Goal: Task Accomplishment & Management: Complete application form

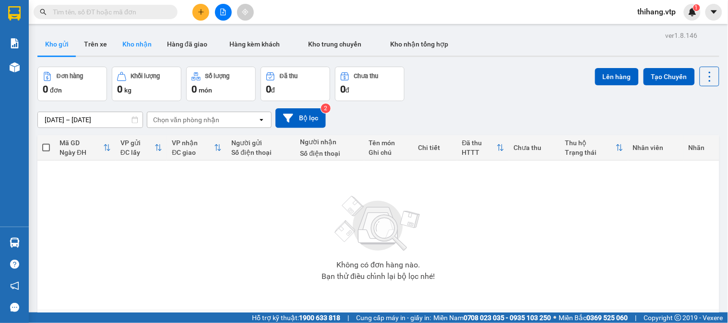
click at [141, 45] on button "Kho nhận" at bounding box center [137, 44] width 45 height 23
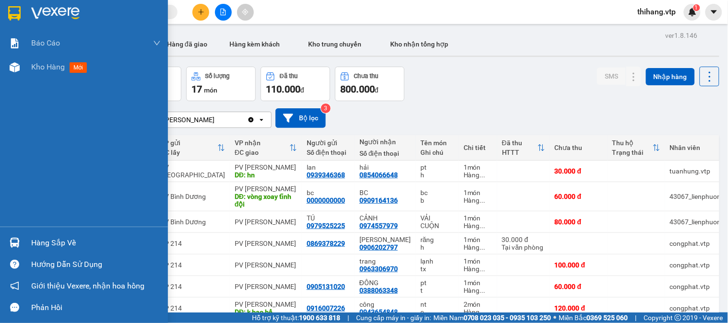
click at [39, 245] on div "Hàng sắp về" at bounding box center [96, 243] width 130 height 14
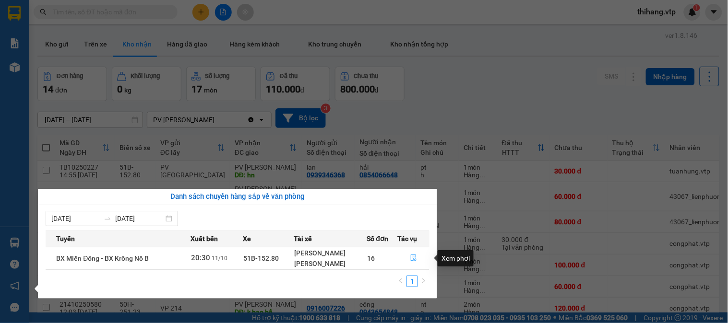
click at [414, 258] on icon "file-done" at bounding box center [413, 258] width 7 height 7
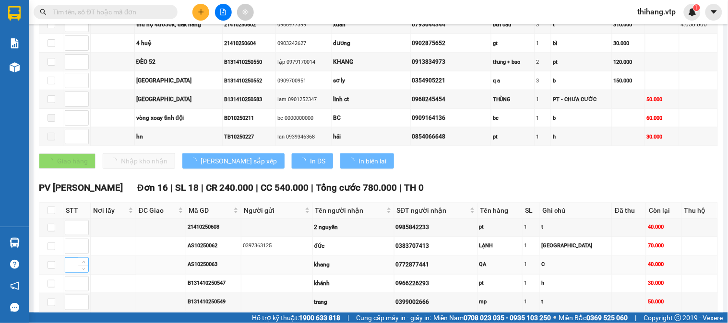
scroll to position [319, 0]
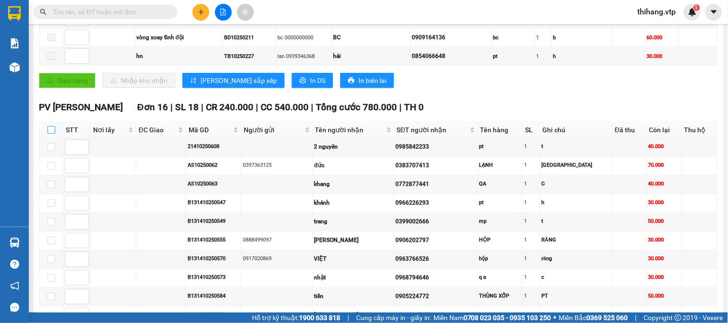
click at [49, 134] on input "checkbox" at bounding box center [51, 130] width 8 height 8
checkbox input "true"
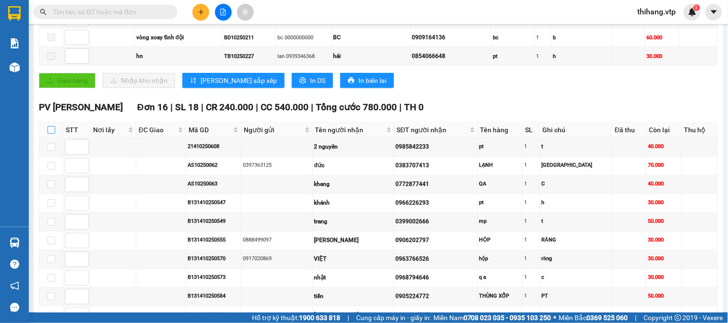
checkbox input "true"
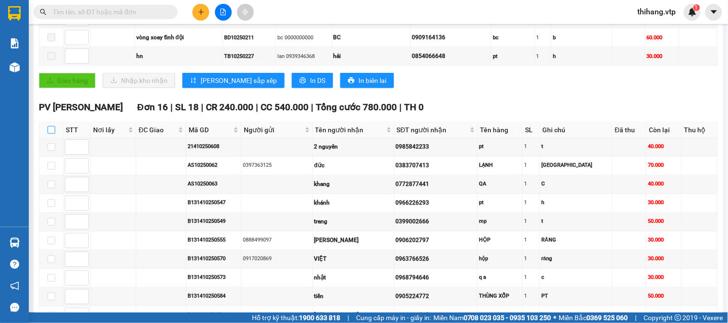
checkbox input "true"
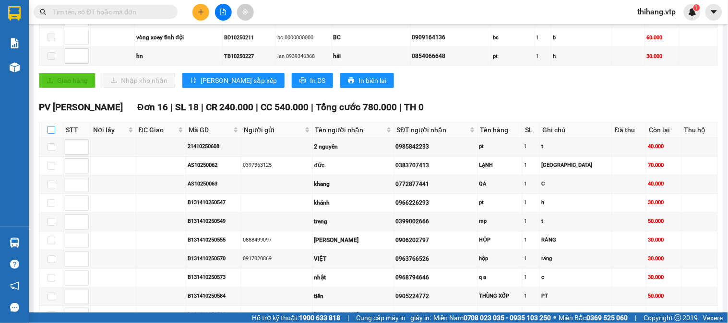
checkbox input "true"
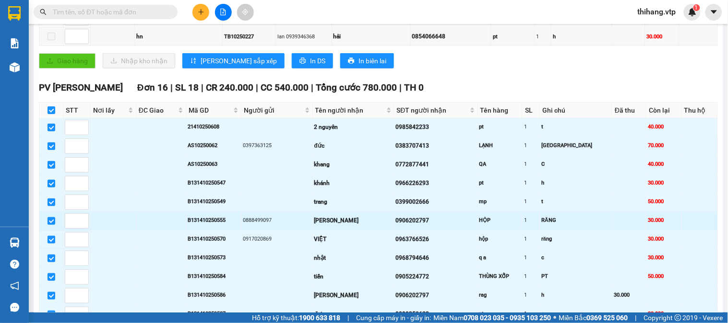
scroll to position [533, 0]
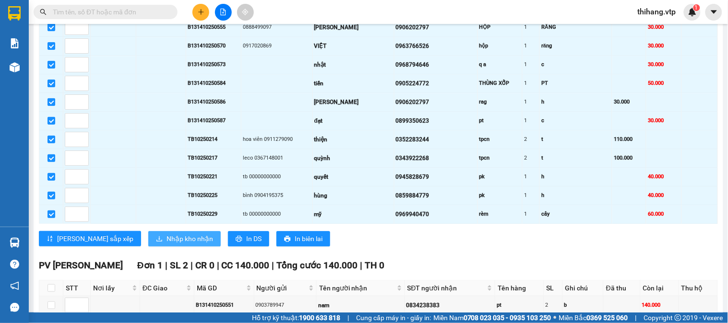
click at [166, 244] on span "Nhập kho nhận" at bounding box center [189, 239] width 47 height 11
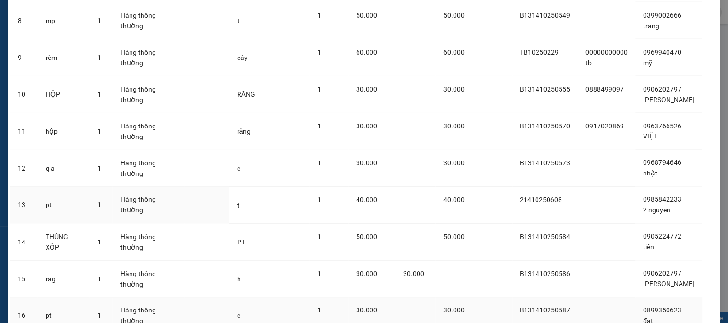
scroll to position [418, 0]
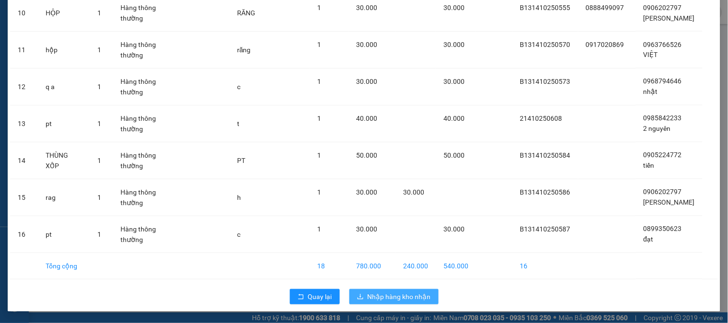
click at [385, 295] on span "Nhập hàng kho nhận" at bounding box center [398, 297] width 63 height 11
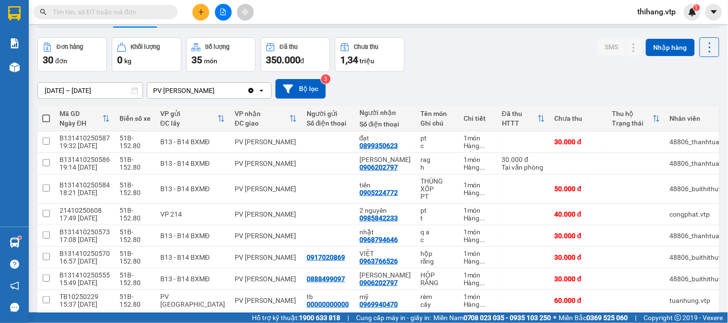
scroll to position [53, 0]
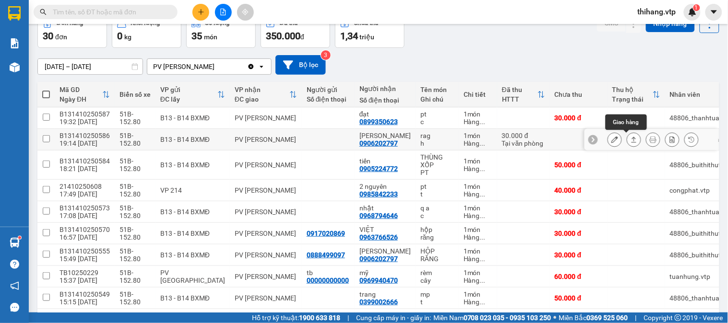
click at [630, 142] on icon at bounding box center [633, 139] width 7 height 7
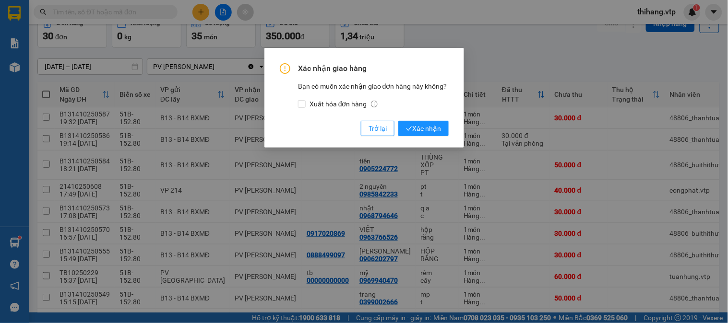
click at [625, 140] on div "Xác nhận giao hàng Bạn có muốn xác nhận giao đơn hàng này không? Xuất hóa đơn h…" at bounding box center [364, 161] width 728 height 323
click at [424, 130] on span "Xác nhận" at bounding box center [423, 128] width 35 height 11
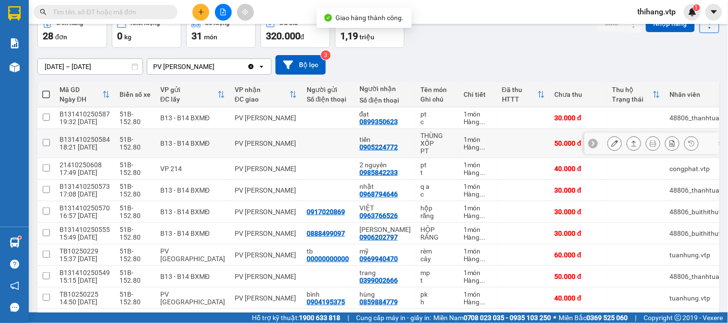
click at [611, 146] on icon at bounding box center [614, 143] width 7 height 7
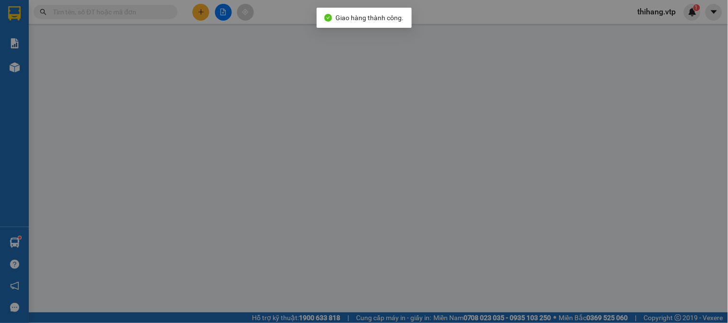
type input "2.500"
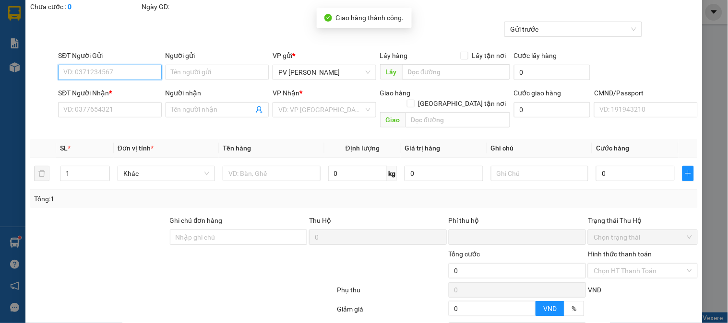
scroll to position [131, 0]
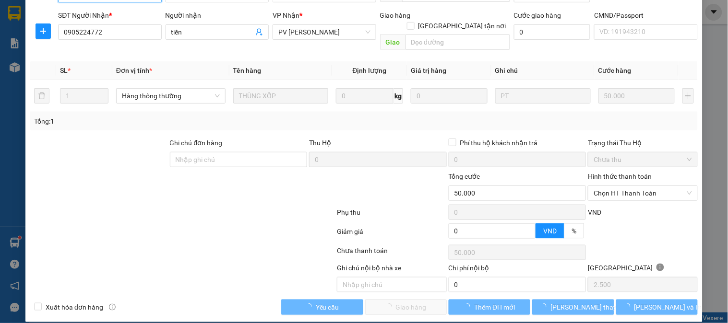
type input "0905224772"
type input "tiến"
type input "0"
type input "50.000"
click at [598, 186] on span "Chọn HT Thanh Toán" at bounding box center [642, 193] width 98 height 14
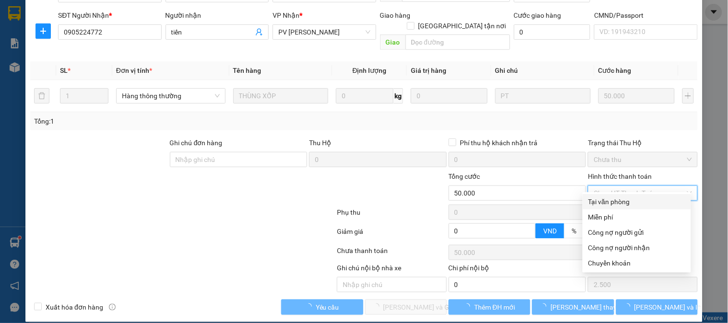
click at [601, 201] on div "Tại văn phòng" at bounding box center [636, 202] width 97 height 11
type input "0"
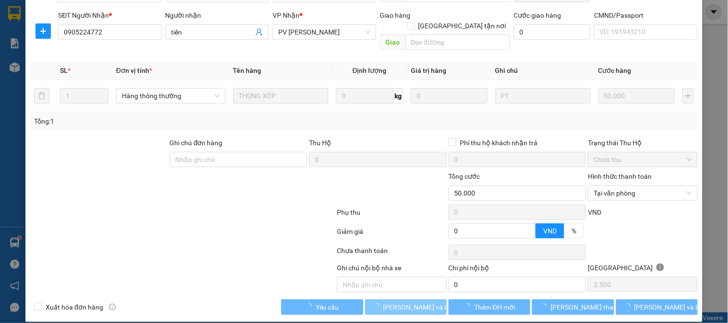
click at [415, 302] on span "[PERSON_NAME] và Giao hàng" at bounding box center [429, 307] width 92 height 11
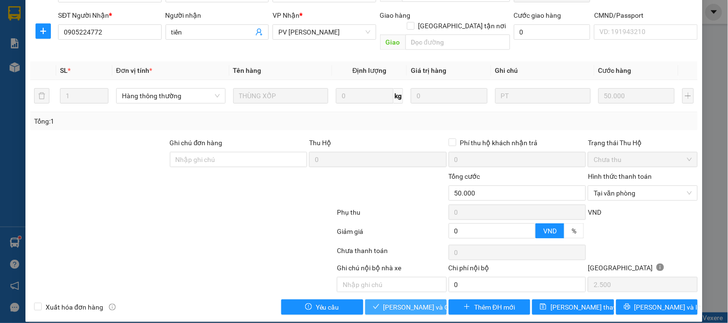
click at [409, 302] on span "[PERSON_NAME] và Giao hàng" at bounding box center [429, 307] width 92 height 11
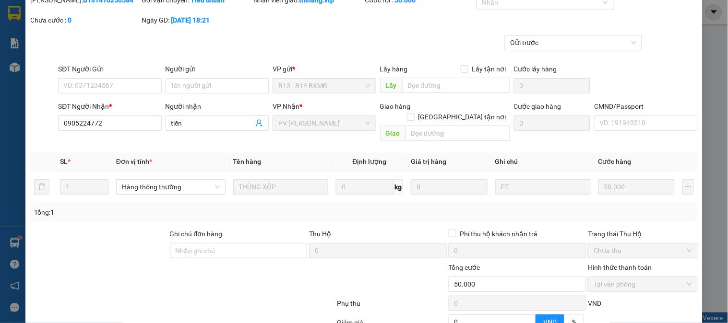
scroll to position [0, 0]
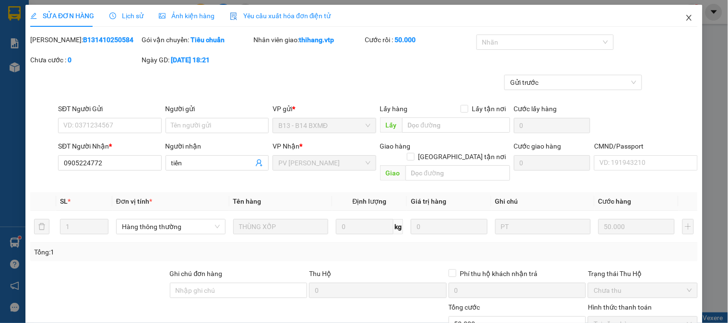
click at [685, 19] on icon "close" at bounding box center [689, 18] width 8 height 8
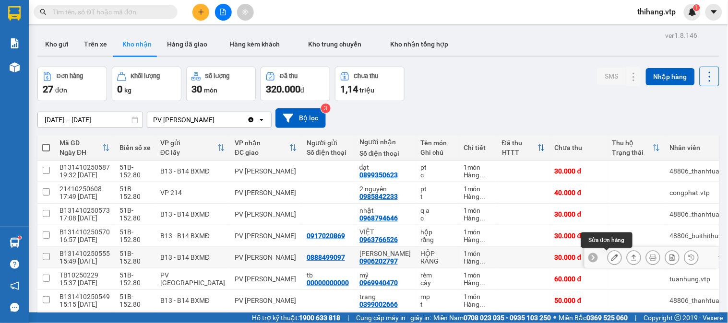
click at [611, 258] on icon at bounding box center [614, 257] width 7 height 7
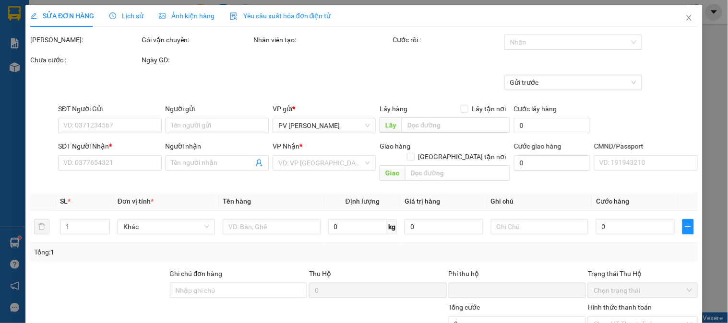
type input "1.500"
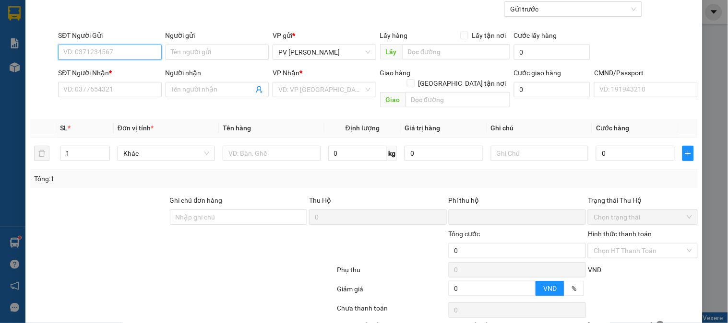
scroll to position [131, 0]
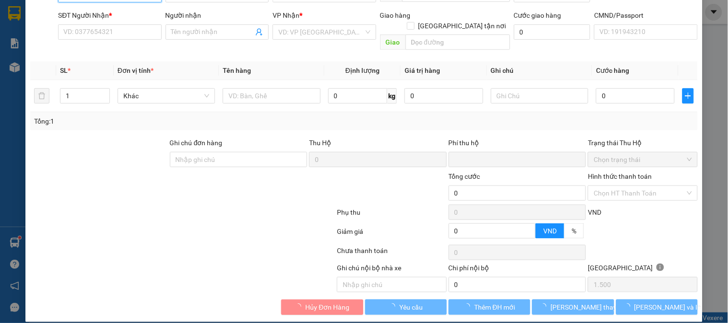
type input "0888499097"
type input "0906202797"
type input "[PERSON_NAME]"
type input "0"
type input "30.000"
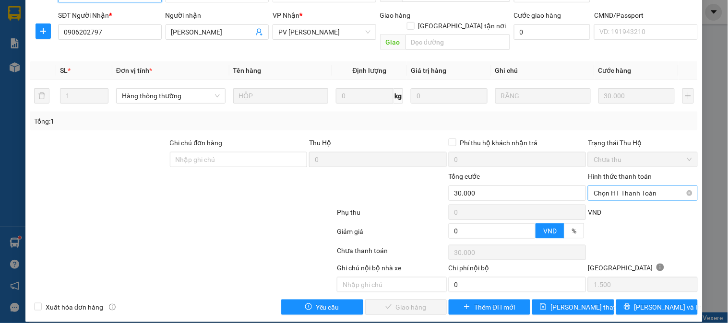
click at [604, 189] on span "Chọn HT Thanh Toán" at bounding box center [642, 193] width 98 height 14
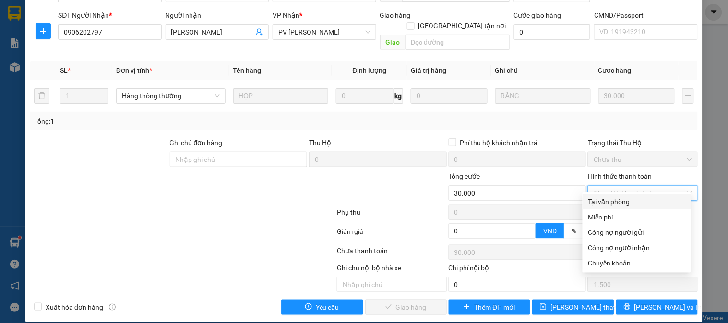
click at [605, 198] on div "Tại văn phòng" at bounding box center [636, 202] width 97 height 11
type input "0"
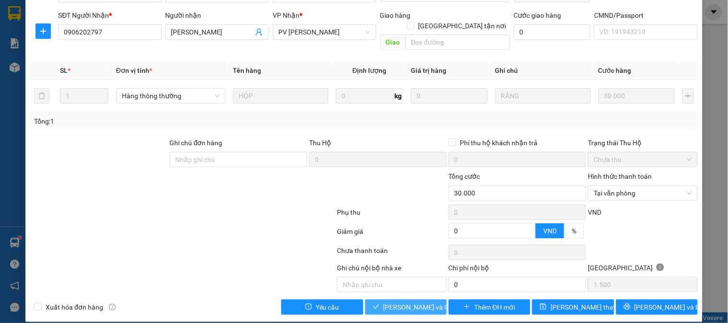
click at [418, 302] on span "[PERSON_NAME] và Giao hàng" at bounding box center [429, 307] width 92 height 11
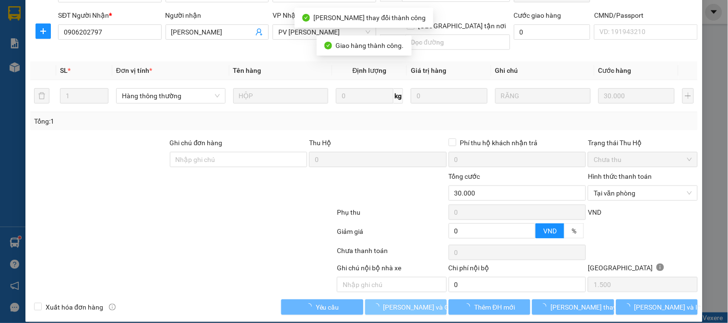
scroll to position [0, 0]
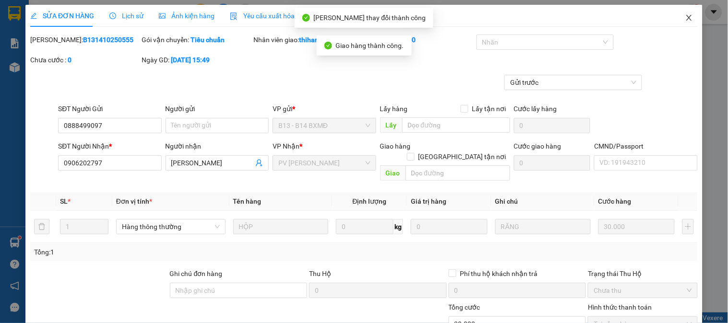
click at [685, 21] on icon "close" at bounding box center [689, 18] width 8 height 8
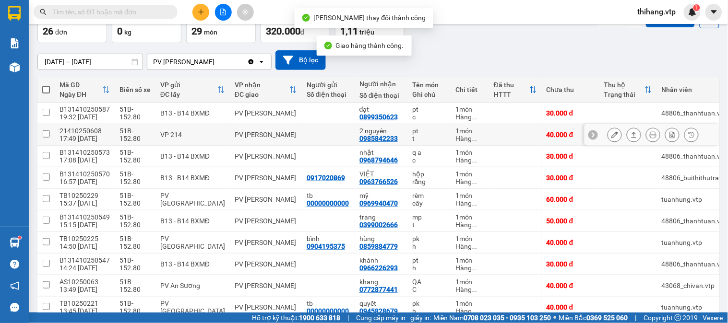
scroll to position [107, 0]
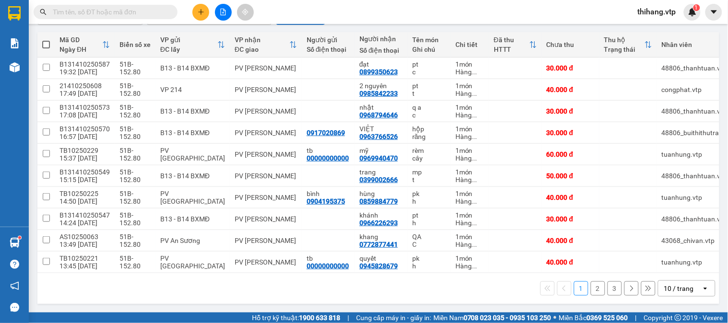
click at [672, 289] on div "10 / trang" at bounding box center [679, 289] width 30 height 10
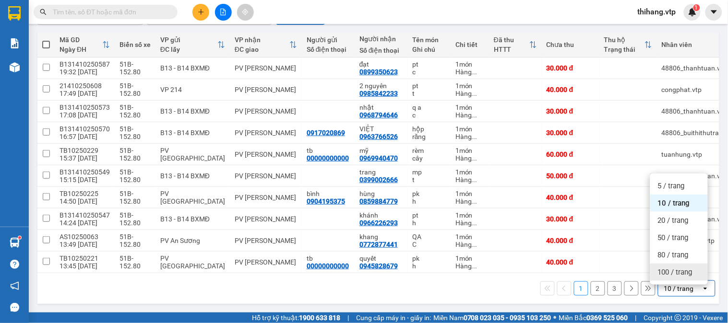
click at [678, 269] on span "100 / trang" at bounding box center [675, 273] width 35 height 10
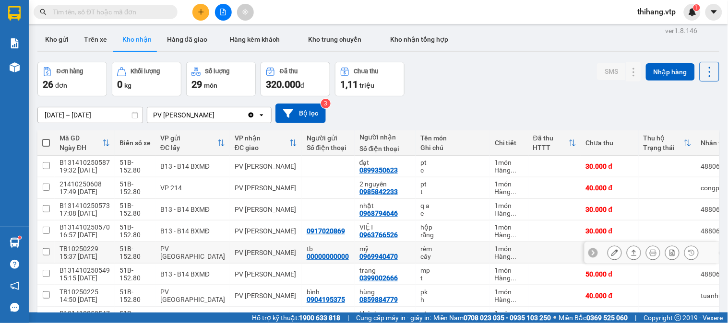
scroll to position [0, 0]
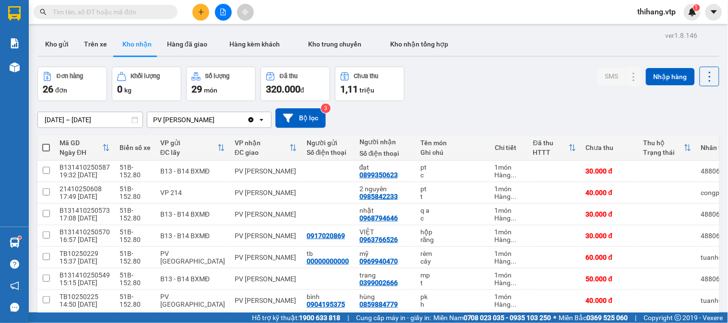
click at [127, 120] on input "[DATE] – [DATE]" at bounding box center [90, 119] width 105 height 15
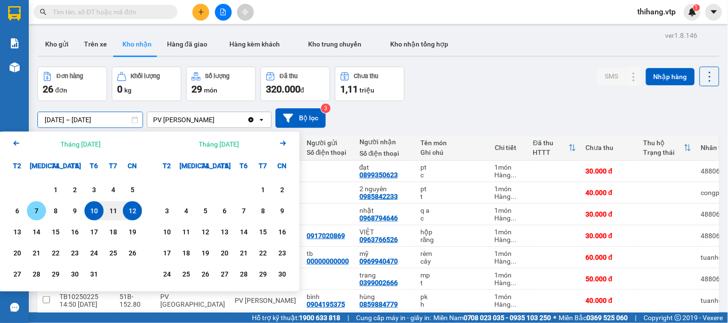
click at [36, 212] on div "7" at bounding box center [36, 211] width 13 height 12
click at [130, 210] on div "12" at bounding box center [132, 211] width 13 height 12
type input "[DATE] – [DATE]"
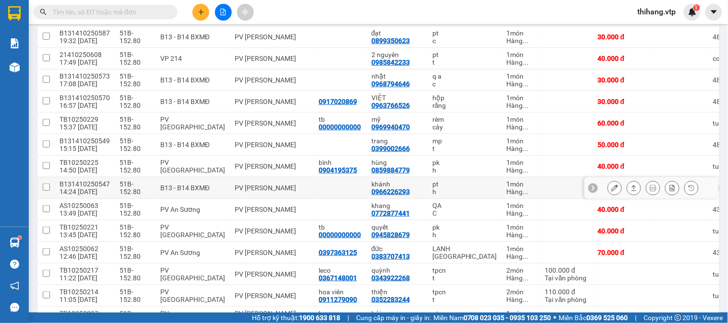
scroll to position [160, 0]
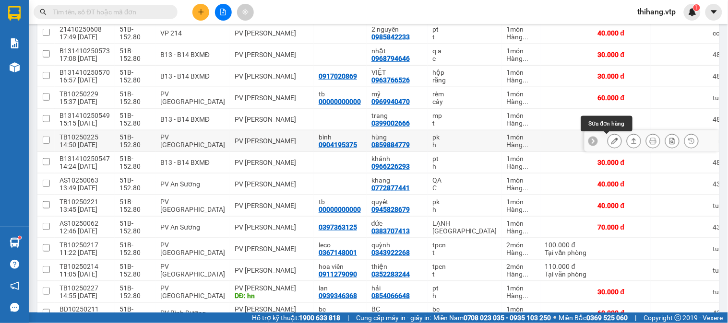
click at [608, 140] on button at bounding box center [614, 141] width 13 height 17
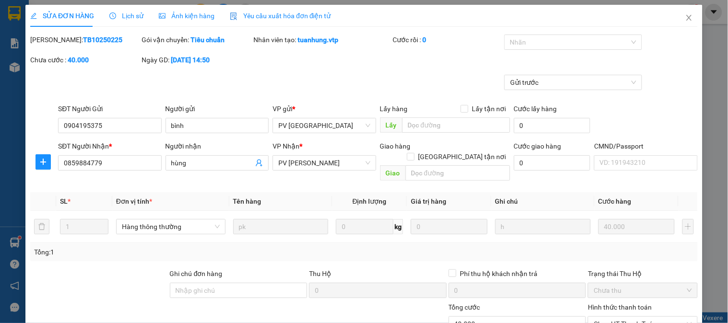
type input "0904195375"
type input "bình"
type input "0859884779"
type input "hùng"
type input "0"
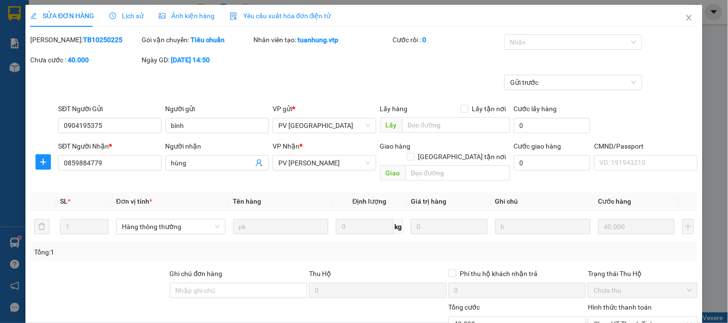
type input "40.000"
type input "2.000"
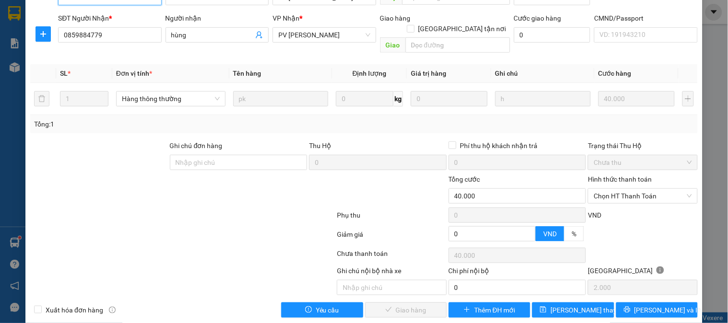
scroll to position [131, 0]
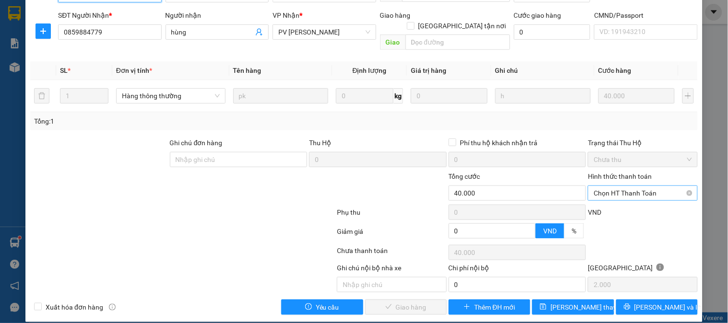
click at [603, 186] on span "Chọn HT Thanh Toán" at bounding box center [642, 193] width 98 height 14
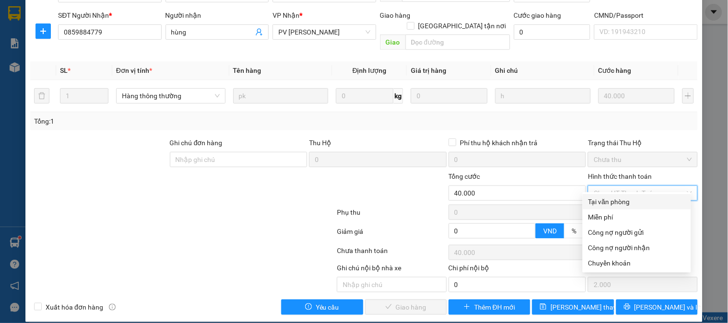
click at [601, 200] on div "Tại văn phòng" at bounding box center [636, 202] width 97 height 11
type input "0"
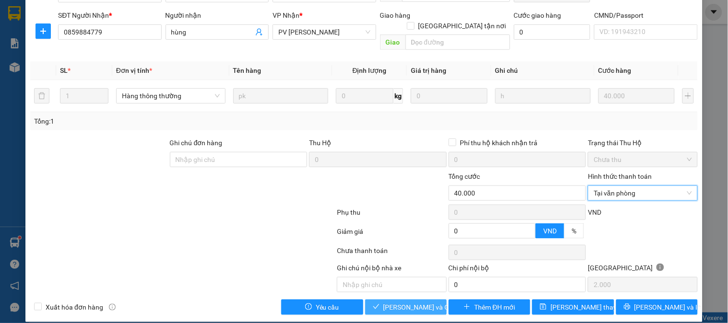
click at [416, 302] on span "[PERSON_NAME] và Giao hàng" at bounding box center [429, 307] width 92 height 11
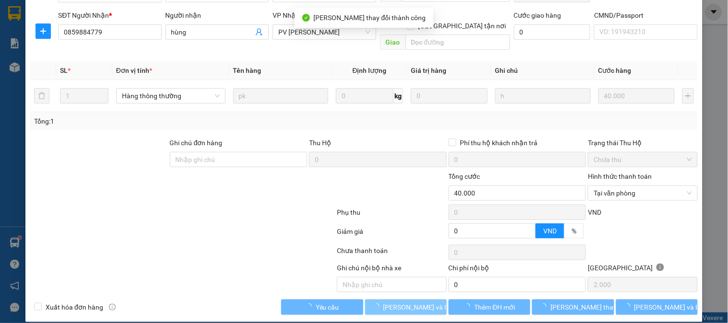
scroll to position [0, 0]
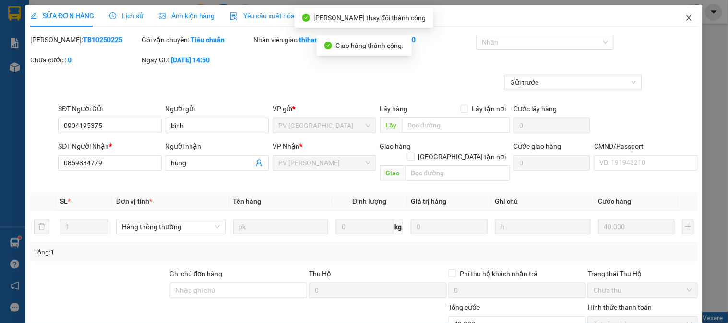
click at [685, 17] on icon "close" at bounding box center [689, 18] width 8 height 8
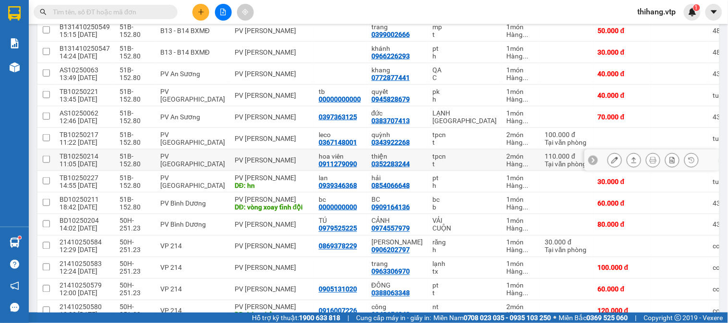
scroll to position [267, 0]
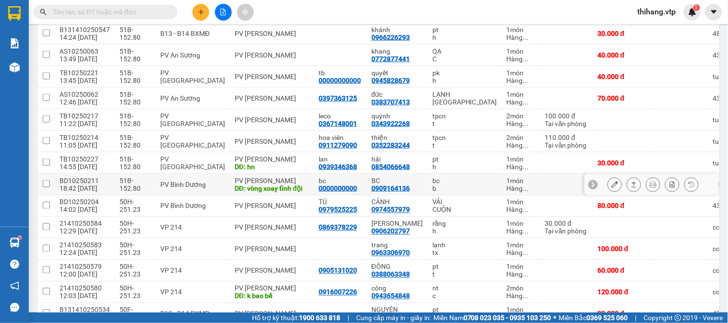
click at [611, 188] on icon at bounding box center [614, 184] width 7 height 7
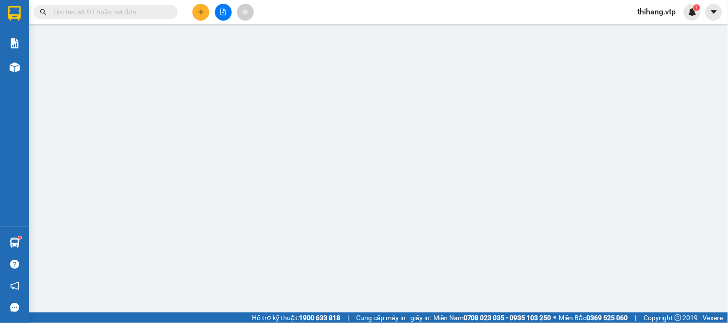
type input "0000000000"
type input "bc"
type input "0909164136"
type input "BC"
type input "vòng xoay tĩnh đội"
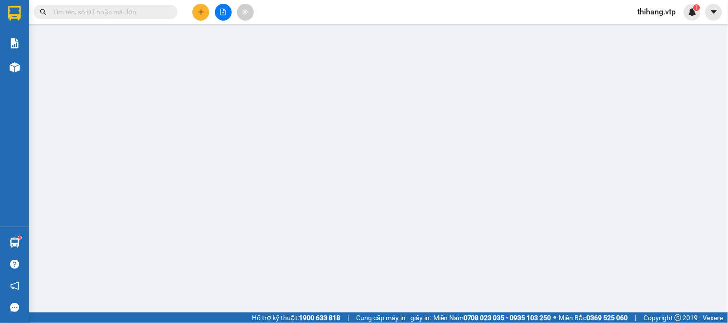
type input "0"
type input "60.000"
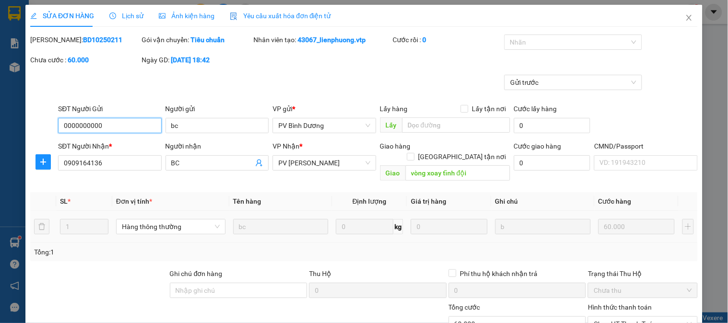
type input "3.000"
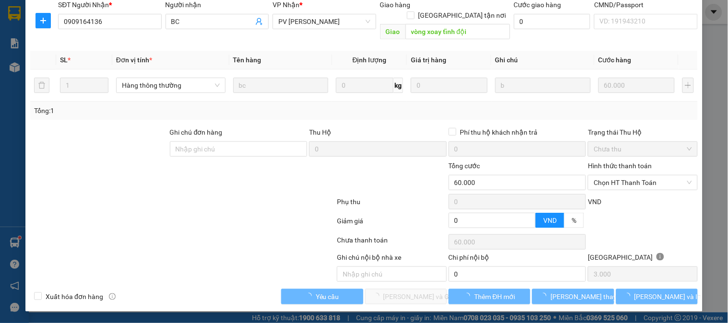
scroll to position [131, 0]
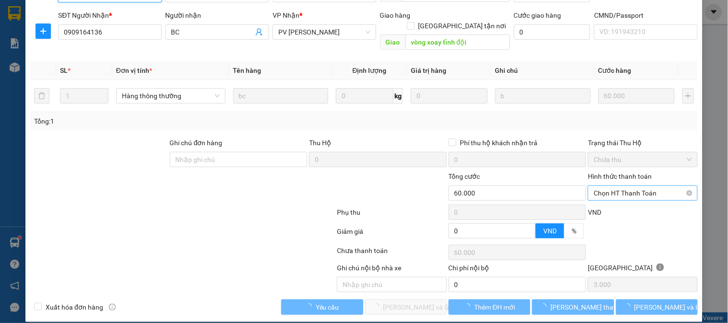
click at [608, 186] on span "Chọn HT Thanh Toán" at bounding box center [642, 193] width 98 height 14
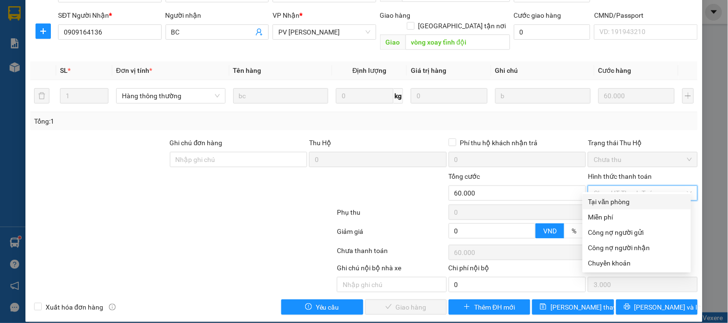
click at [608, 198] on div "Tại văn phòng" at bounding box center [636, 202] width 97 height 11
type input "0"
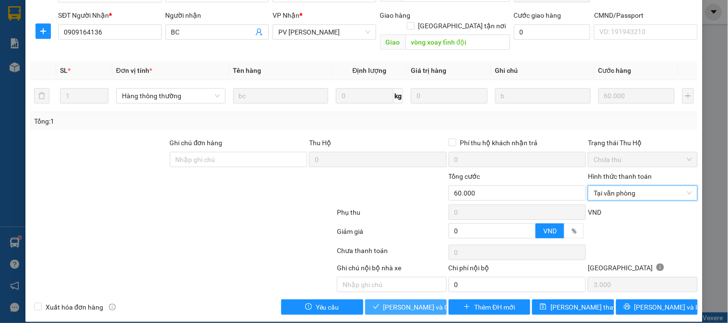
click at [420, 302] on span "[PERSON_NAME] và Giao hàng" at bounding box center [429, 307] width 92 height 11
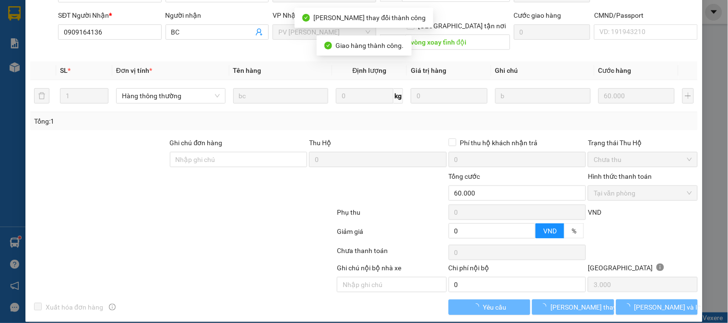
scroll to position [0, 0]
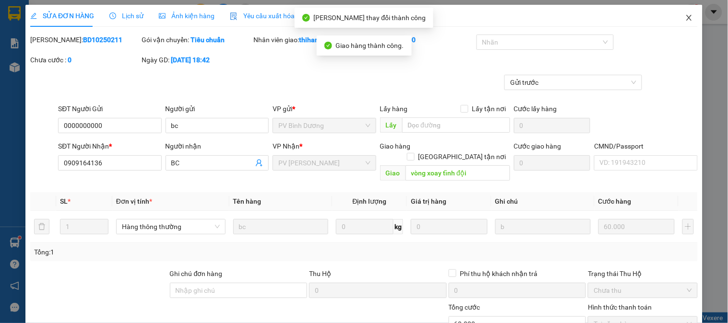
click at [685, 15] on icon "close" at bounding box center [689, 18] width 8 height 8
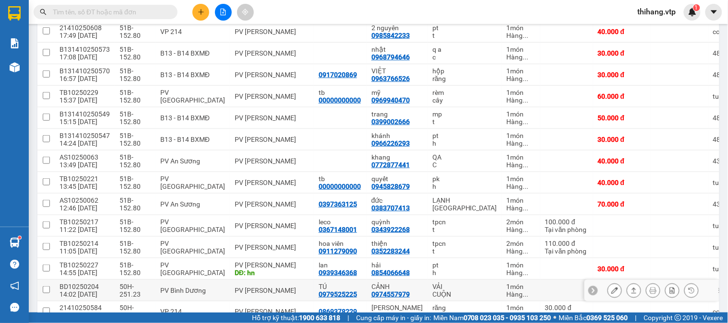
scroll to position [321, 0]
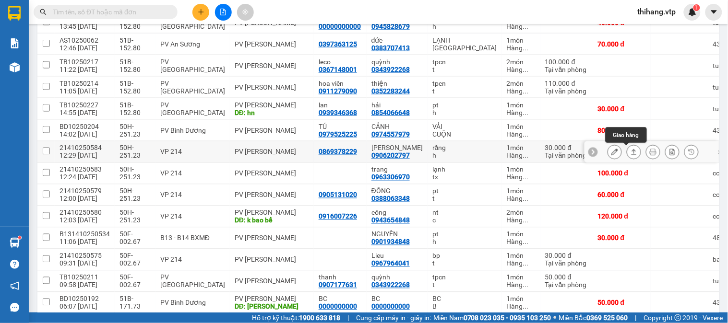
drag, startPoint x: 625, startPoint y: 154, endPoint x: 620, endPoint y: 153, distance: 4.8
click at [630, 154] on icon at bounding box center [633, 152] width 7 height 7
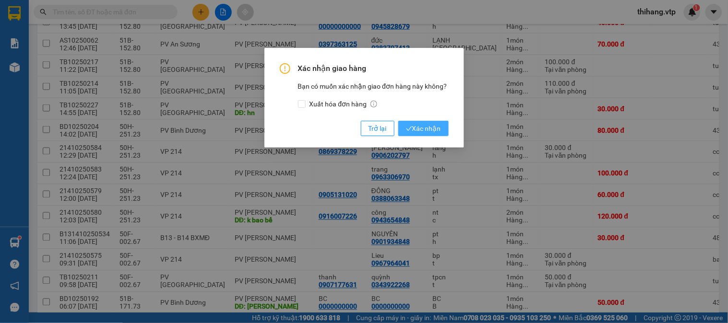
click at [428, 131] on span "Xác nhận" at bounding box center [423, 128] width 35 height 11
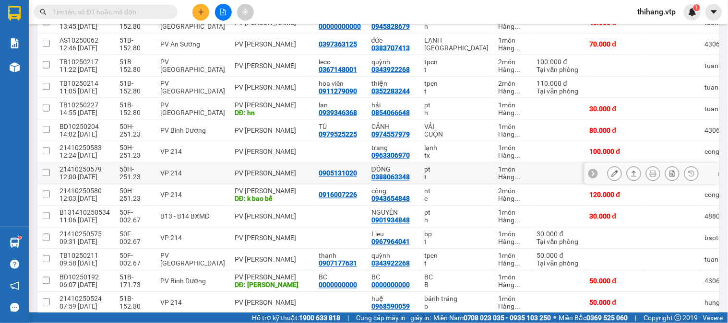
scroll to position [428, 0]
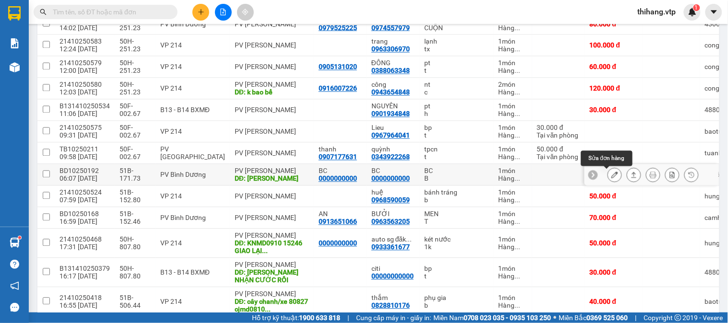
click at [611, 176] on icon at bounding box center [614, 175] width 7 height 7
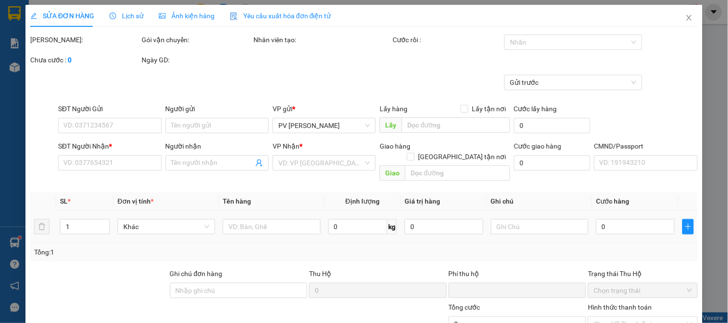
type input "0000000000"
type input "BC"
type input "0000000000"
type input "BC"
type input "HỒ VỊT"
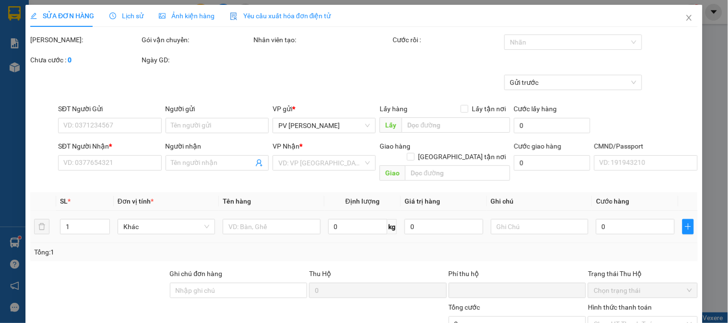
type input "0"
type input "50.000"
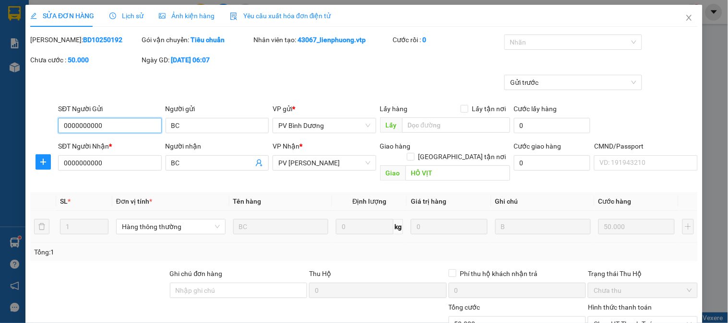
type input "2.500"
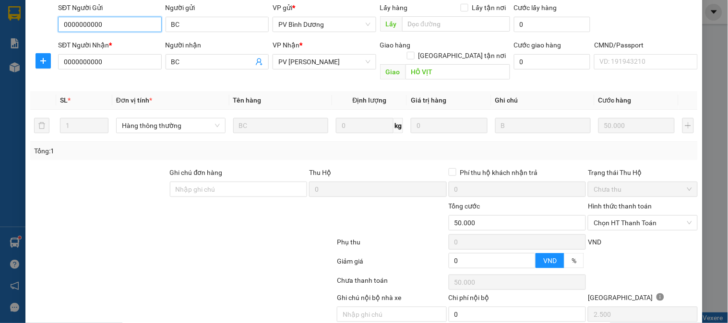
scroll to position [131, 0]
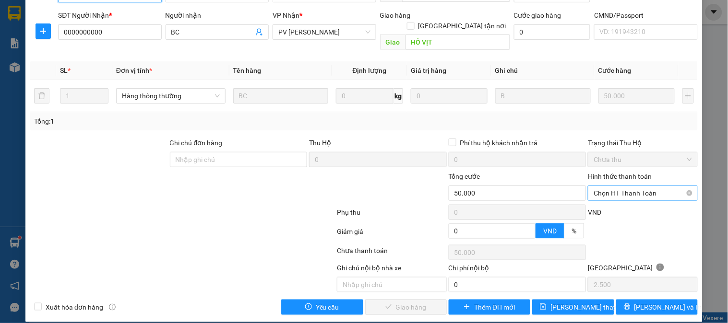
click at [605, 186] on span "Chọn HT Thanh Toán" at bounding box center [642, 193] width 98 height 14
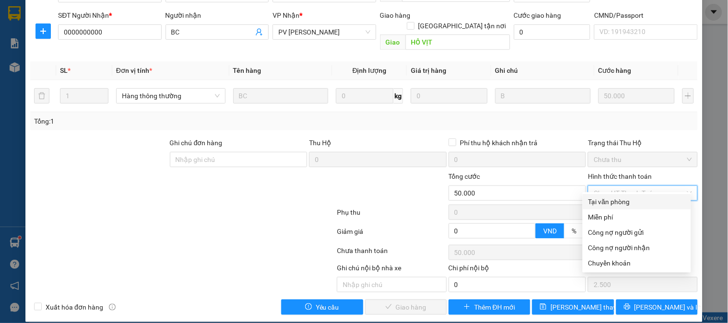
click at [612, 203] on div "Tại văn phòng" at bounding box center [636, 202] width 97 height 11
type input "0"
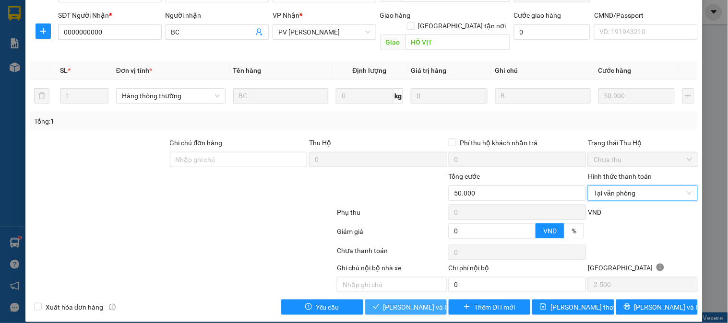
click at [411, 302] on span "[PERSON_NAME] và Giao hàng" at bounding box center [429, 307] width 92 height 11
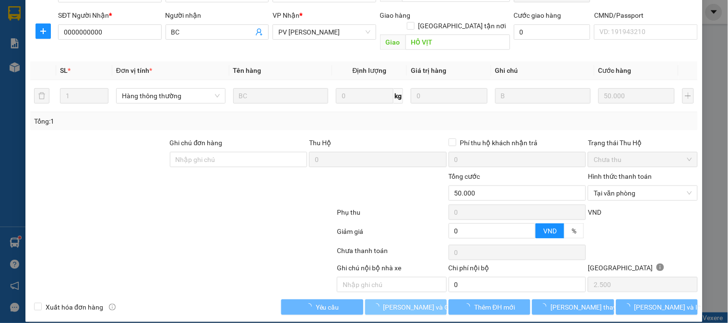
scroll to position [0, 0]
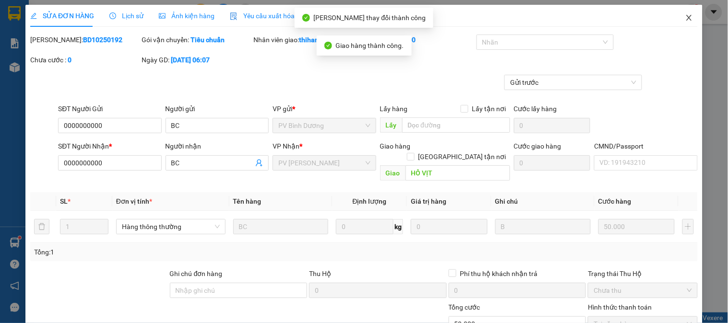
click at [685, 19] on icon "close" at bounding box center [689, 18] width 8 height 8
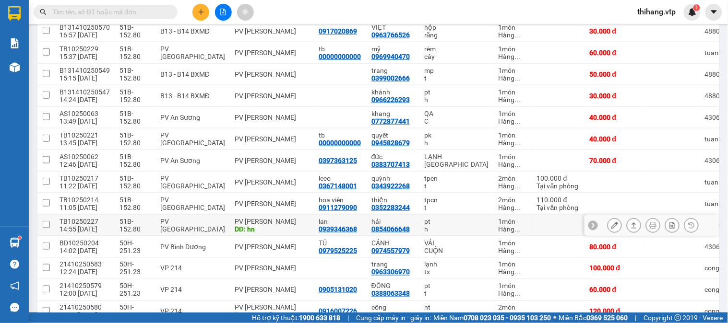
scroll to position [186, 0]
